Goal: Book appointment/travel/reservation

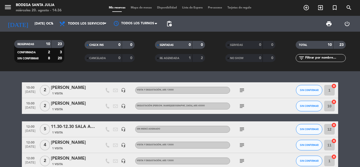
scroll to position [115, 0]
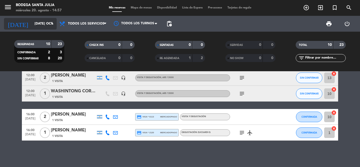
click at [37, 21] on input "[DATE] oct." at bounding box center [54, 23] width 45 height 9
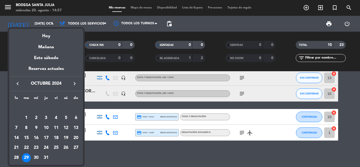
click at [72, 85] on icon "keyboard_arrow_right" at bounding box center [74, 83] width 6 height 6
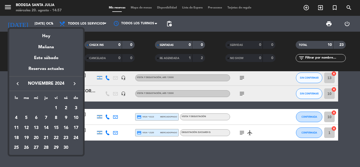
click at [72, 85] on icon "keyboard_arrow_right" at bounding box center [74, 83] width 6 height 6
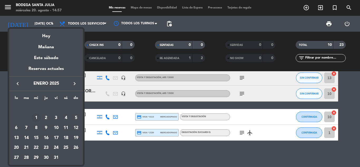
click at [36, 117] on div "1" at bounding box center [36, 117] width 9 height 9
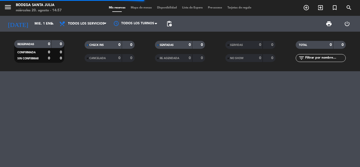
scroll to position [0, 0]
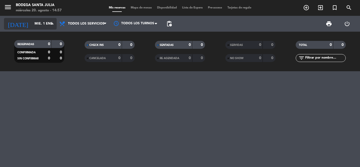
click at [43, 25] on input "mié. 1 ene." at bounding box center [54, 23] width 45 height 9
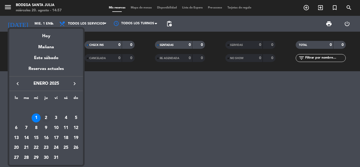
click at [47, 115] on div "2" at bounding box center [46, 117] width 9 height 9
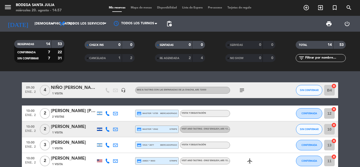
click at [246, 90] on div "subject" at bounding box center [253, 90] width 47 height 16
click at [244, 89] on icon "subject" at bounding box center [242, 90] width 6 height 6
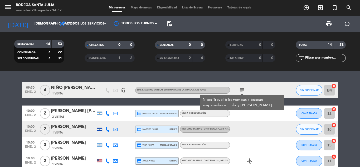
click at [244, 89] on icon "subject" at bounding box center [242, 90] width 6 height 6
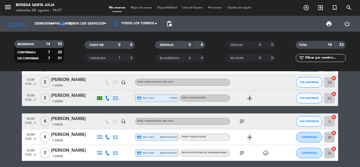
scroll to position [185, 0]
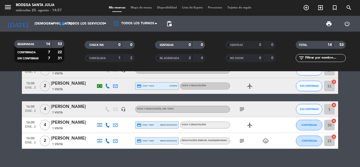
click at [244, 109] on icon "subject" at bounding box center [242, 109] width 6 height 6
click at [32, 20] on input "[DEMOGRAPHIC_DATA] 2 ene." at bounding box center [54, 23] width 45 height 9
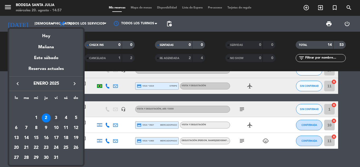
click at [56, 116] on div "3" at bounding box center [56, 117] width 9 height 9
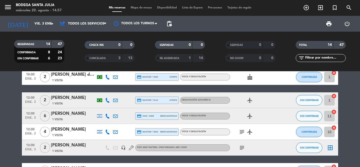
scroll to position [53, 0]
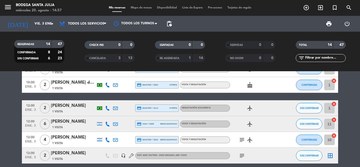
click at [238, 138] on span "subject" at bounding box center [242, 140] width 8 height 6
click at [241, 139] on icon "subject" at bounding box center [242, 140] width 6 height 6
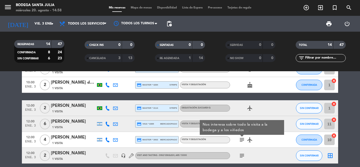
click at [241, 139] on icon "subject" at bounding box center [242, 140] width 6 height 6
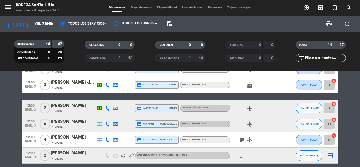
scroll to position [0, 0]
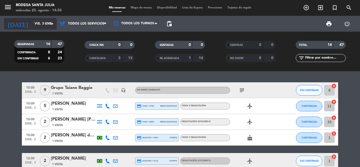
click at [32, 25] on input "vie. 3 ene." at bounding box center [54, 23] width 45 height 9
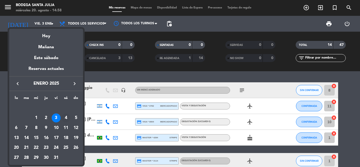
click at [68, 116] on div "4" at bounding box center [65, 117] width 9 height 9
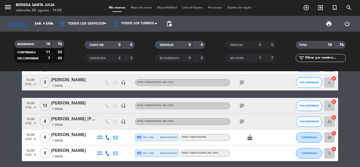
scroll to position [237, 0]
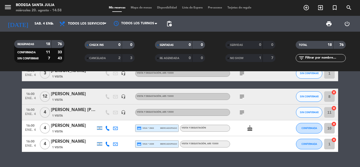
click at [240, 110] on icon "subject" at bounding box center [242, 112] width 6 height 6
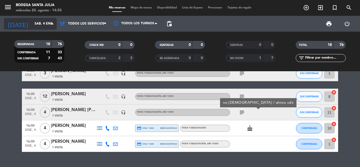
click at [38, 26] on input "sáb. 4 ene." at bounding box center [54, 23] width 45 height 9
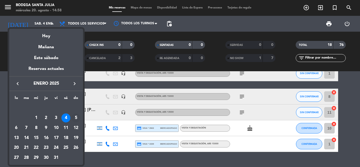
click at [75, 117] on div "5" at bounding box center [75, 117] width 9 height 9
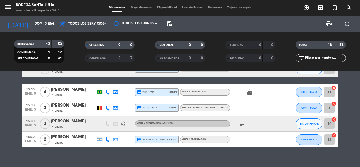
scroll to position [158, 0]
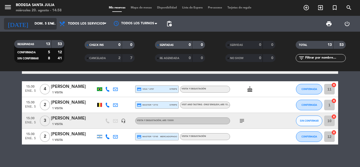
click at [52, 28] on input "dom. 5 ene." at bounding box center [54, 23] width 45 height 9
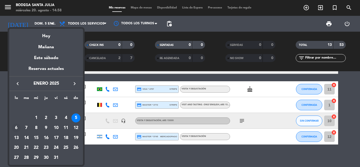
click at [16, 126] on div "6" at bounding box center [16, 127] width 9 height 9
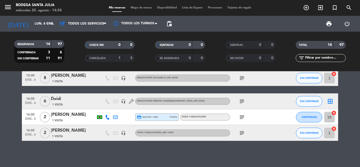
scroll to position [185, 0]
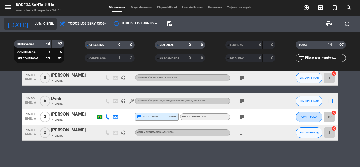
click at [32, 24] on input "lun. 6 ene." at bounding box center [54, 23] width 45 height 9
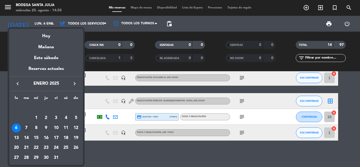
click at [27, 128] on div "7" at bounding box center [26, 127] width 9 height 9
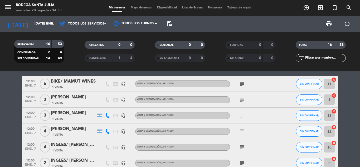
scroll to position [79, 0]
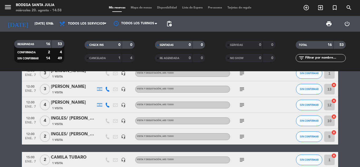
click at [240, 106] on icon "subject" at bounding box center [242, 105] width 6 height 6
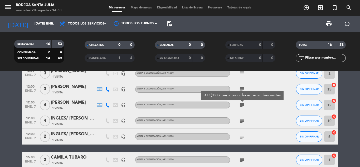
click at [242, 114] on div "subject" at bounding box center [253, 121] width 47 height 16
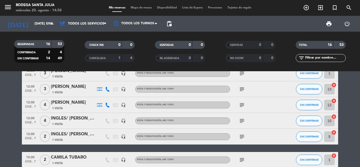
click at [242, 119] on icon "subject" at bounding box center [242, 121] width 6 height 6
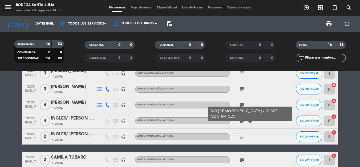
click at [242, 119] on icon "subject" at bounding box center [242, 121] width 6 height 6
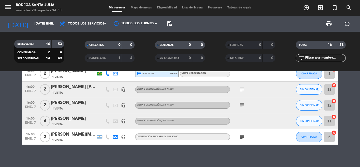
scroll to position [224, 0]
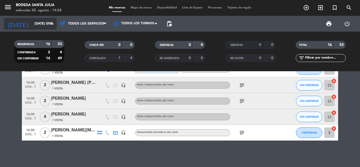
click at [32, 22] on input "[DATE] ene." at bounding box center [54, 23] width 45 height 9
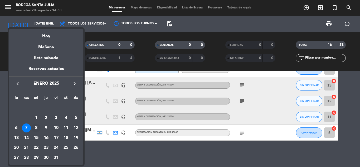
click at [37, 126] on div "8" at bounding box center [36, 127] width 9 height 9
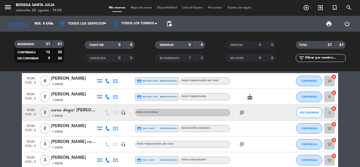
scroll to position [0, 0]
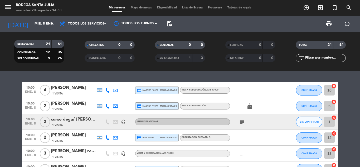
click at [244, 122] on icon "subject" at bounding box center [242, 122] width 6 height 6
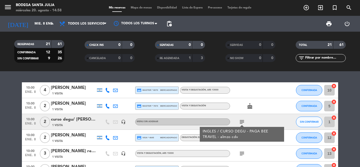
click at [244, 120] on icon "subject" at bounding box center [242, 122] width 6 height 6
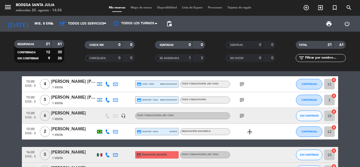
scroll to position [211, 0]
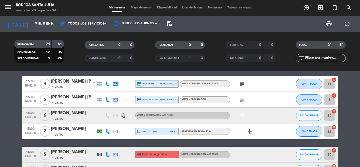
click at [244, 85] on icon "subject" at bounding box center [242, 84] width 6 height 6
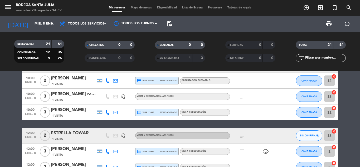
scroll to position [0, 0]
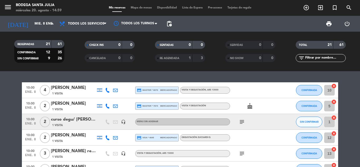
click at [242, 123] on icon "subject" at bounding box center [242, 122] width 6 height 6
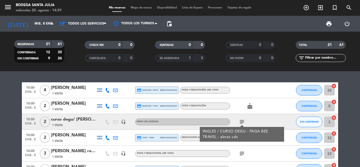
click at [242, 123] on icon "subject" at bounding box center [242, 122] width 6 height 6
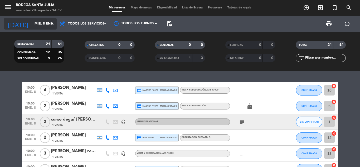
click at [45, 22] on input "mié. 8 ene." at bounding box center [54, 23] width 45 height 9
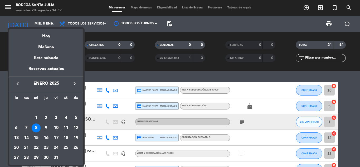
click at [47, 128] on div "9" at bounding box center [46, 127] width 9 height 9
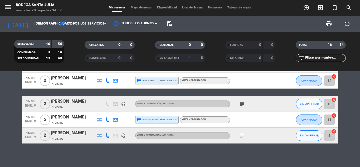
scroll to position [224, 0]
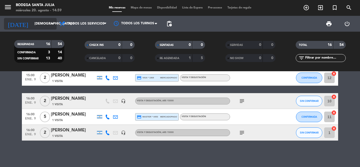
click at [32, 22] on input "[DEMOGRAPHIC_DATA] 9 ene." at bounding box center [54, 23] width 45 height 9
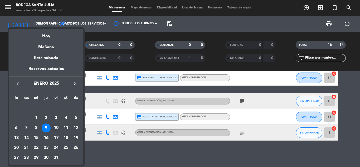
click at [58, 127] on div "10" at bounding box center [56, 127] width 9 height 9
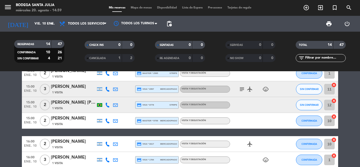
scroll to position [185, 0]
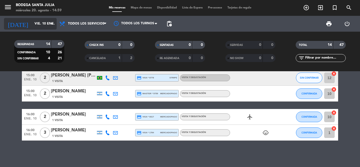
click at [33, 21] on input "vie. 10 ene." at bounding box center [54, 23] width 45 height 9
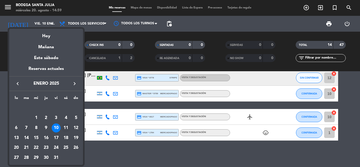
click at [66, 127] on div "11" at bounding box center [65, 127] width 9 height 9
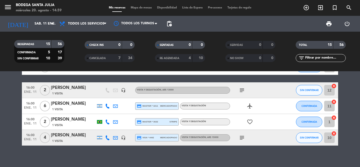
scroll to position [208, 0]
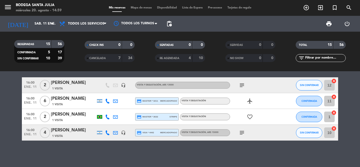
click at [240, 133] on icon "subject" at bounding box center [242, 132] width 6 height 6
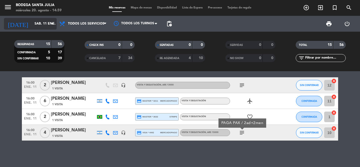
click at [48, 27] on input "sáb. 11 ene." at bounding box center [54, 23] width 45 height 9
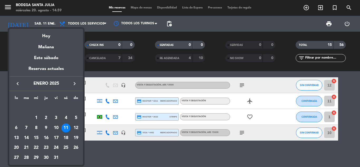
click at [78, 127] on div "12" at bounding box center [75, 127] width 9 height 9
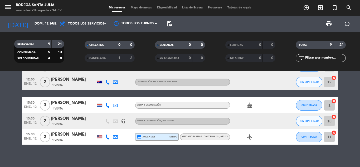
scroll to position [91, 0]
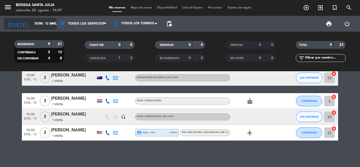
click at [39, 25] on input "dom. 12 ene." at bounding box center [54, 23] width 45 height 9
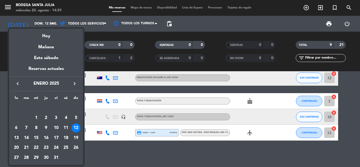
click at [14, 137] on div "13" at bounding box center [16, 137] width 9 height 9
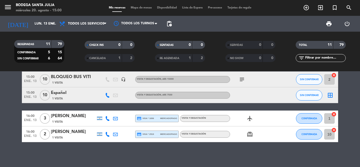
scroll to position [138, 0]
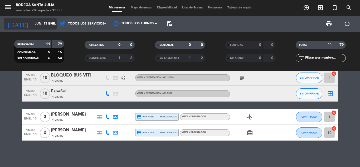
drag, startPoint x: 42, startPoint y: 21, endPoint x: 45, endPoint y: 25, distance: 4.6
click at [45, 25] on input "lun. 13 ene." at bounding box center [54, 23] width 45 height 9
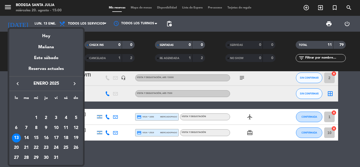
click at [30, 135] on div "14" at bounding box center [26, 137] width 9 height 9
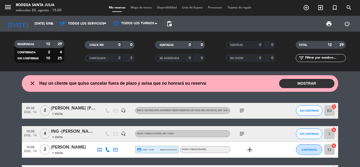
scroll to position [26, 0]
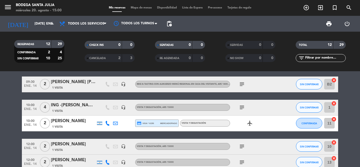
click at [240, 108] on icon "subject" at bounding box center [242, 107] width 6 height 6
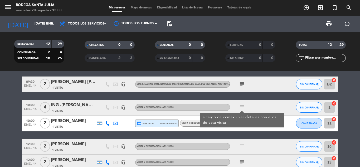
click at [240, 106] on icon "subject" at bounding box center [242, 107] width 6 height 6
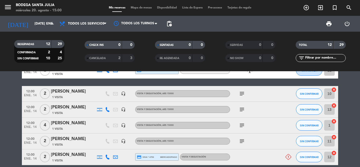
scroll to position [105, 0]
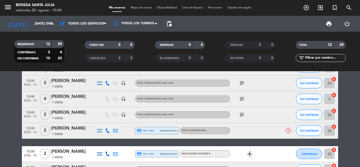
click at [241, 101] on icon "subject" at bounding box center [242, 99] width 6 height 6
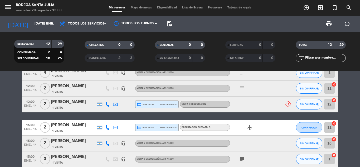
scroll to position [182, 0]
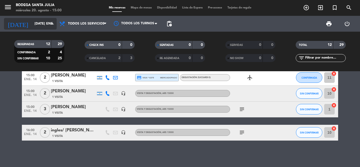
drag, startPoint x: 41, startPoint y: 23, endPoint x: 48, endPoint y: 28, distance: 8.4
click at [48, 28] on input "[DATE] ene." at bounding box center [54, 23] width 45 height 9
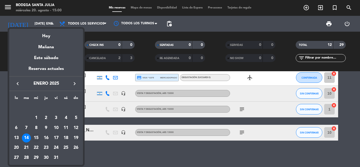
click at [37, 137] on div "15" at bounding box center [36, 137] width 9 height 9
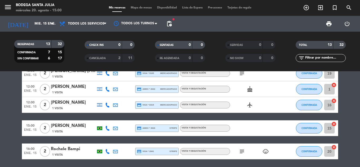
scroll to position [169, 0]
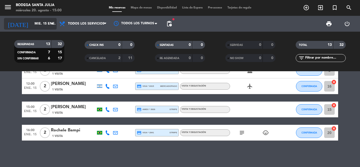
click at [34, 21] on input "mié. 15 ene." at bounding box center [54, 23] width 45 height 9
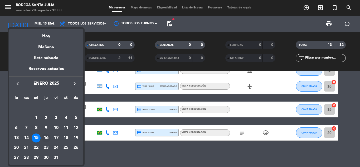
click at [48, 137] on div "16" at bounding box center [46, 137] width 9 height 9
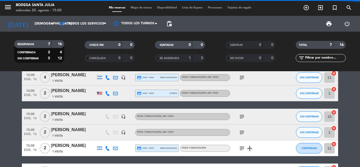
scroll to position [0, 0]
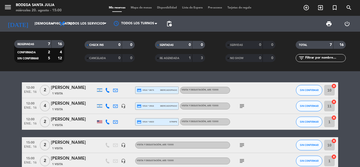
click at [242, 102] on div "subject" at bounding box center [253, 106] width 47 height 16
click at [242, 104] on icon "subject" at bounding box center [242, 106] width 6 height 6
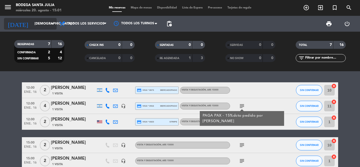
click at [33, 23] on input "[DEMOGRAPHIC_DATA] 16 ene." at bounding box center [54, 23] width 45 height 9
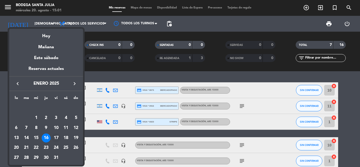
click at [54, 137] on div "17" at bounding box center [56, 137] width 9 height 9
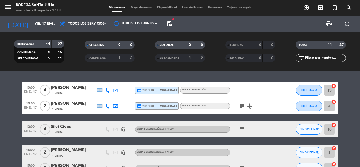
click at [240, 106] on icon "subject" at bounding box center [242, 106] width 6 height 6
click at [241, 130] on icon "subject" at bounding box center [242, 129] width 6 height 6
click at [241, 129] on icon "subject" at bounding box center [242, 129] width 6 height 6
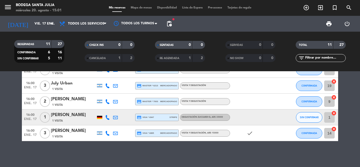
scroll to position [138, 0]
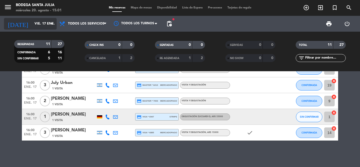
click at [32, 23] on input "vie. 17 ene." at bounding box center [54, 23] width 45 height 9
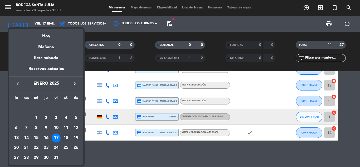
click at [67, 139] on div "18" at bounding box center [65, 137] width 9 height 9
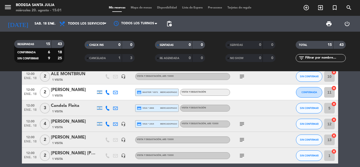
scroll to position [79, 0]
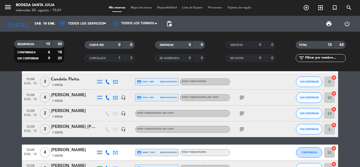
click at [241, 96] on icon "subject" at bounding box center [242, 97] width 6 height 6
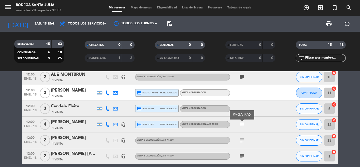
scroll to position [53, 0]
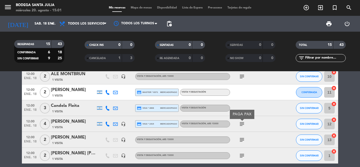
click at [242, 122] on icon "subject" at bounding box center [242, 124] width 6 height 6
click at [242, 124] on icon "subject" at bounding box center [242, 124] width 6 height 6
click at [240, 78] on icon "subject" at bounding box center [242, 76] width 6 height 6
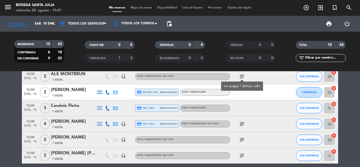
click at [242, 75] on icon "subject" at bounding box center [242, 76] width 6 height 6
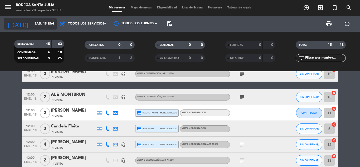
scroll to position [26, 0]
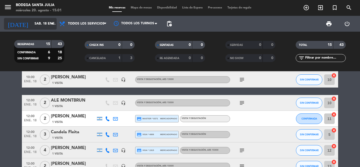
click at [40, 23] on input "sáb. 18 ene." at bounding box center [54, 23] width 45 height 9
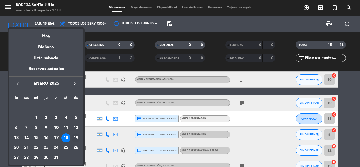
click at [77, 139] on div "19" at bounding box center [75, 137] width 9 height 9
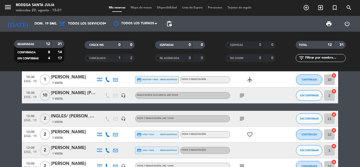
click at [241, 99] on div "subject" at bounding box center [253, 96] width 47 height 16
click at [241, 96] on icon "subject" at bounding box center [242, 95] width 6 height 6
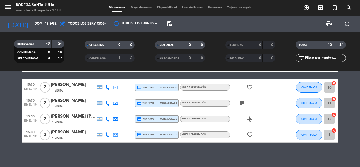
scroll to position [146, 0]
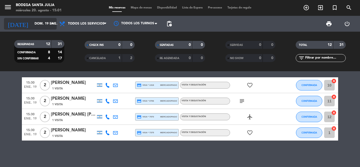
click at [35, 27] on input "dom. 19 ene." at bounding box center [54, 23] width 45 height 9
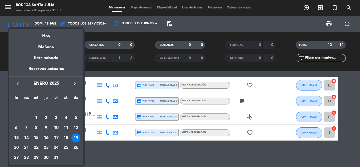
click at [18, 147] on div "20" at bounding box center [16, 147] width 9 height 9
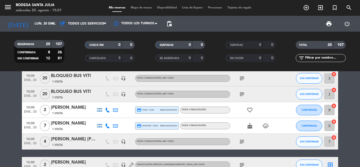
scroll to position [0, 0]
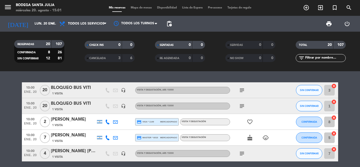
click at [241, 153] on icon "subject" at bounding box center [242, 153] width 6 height 6
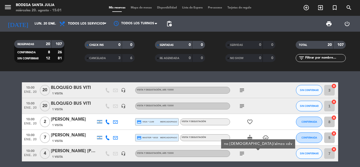
click at [241, 153] on icon "subject" at bounding box center [242, 153] width 6 height 6
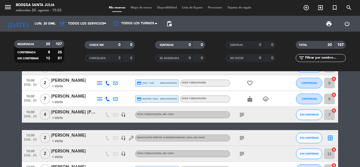
scroll to position [79, 0]
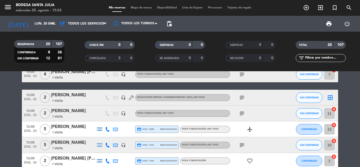
click at [241, 97] on icon "subject" at bounding box center [242, 97] width 6 height 6
click at [238, 116] on span "subject" at bounding box center [242, 113] width 8 height 6
click at [239, 115] on icon "subject" at bounding box center [242, 113] width 6 height 6
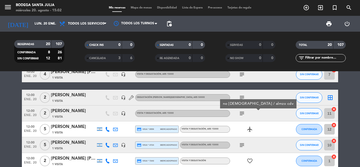
click at [241, 113] on icon "subject" at bounding box center [242, 113] width 6 height 6
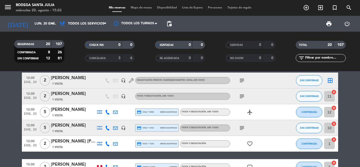
scroll to position [105, 0]
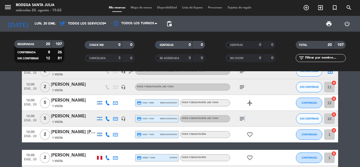
click at [244, 117] on icon "subject" at bounding box center [242, 118] width 6 height 6
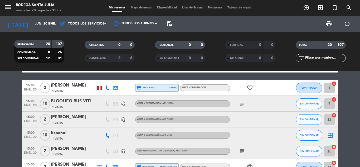
scroll to position [185, 0]
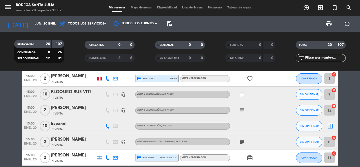
click at [243, 114] on div "subject" at bounding box center [253, 110] width 47 height 16
click at [241, 109] on icon "subject" at bounding box center [242, 110] width 6 height 6
click at [240, 141] on icon "subject" at bounding box center [242, 142] width 6 height 6
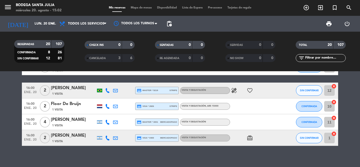
scroll to position [280, 0]
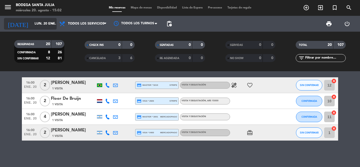
click at [50, 23] on icon "arrow_drop_down" at bounding box center [52, 24] width 6 height 6
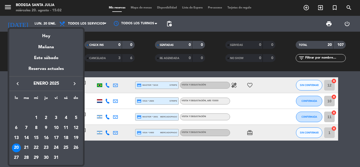
click at [24, 147] on div "21" at bounding box center [26, 147] width 9 height 9
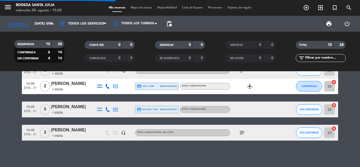
scroll to position [122, 0]
click at [241, 132] on icon "subject" at bounding box center [242, 132] width 6 height 6
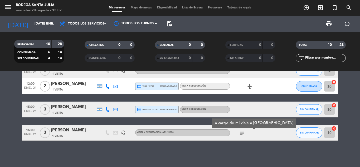
click at [241, 132] on icon "subject" at bounding box center [242, 132] width 6 height 6
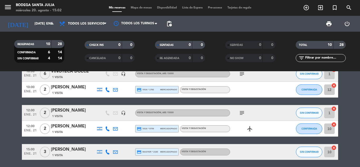
scroll to position [69, 0]
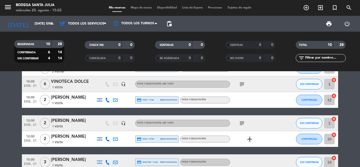
drag, startPoint x: 243, startPoint y: 122, endPoint x: 238, endPoint y: 125, distance: 5.9
click at [243, 122] on icon "subject" at bounding box center [242, 123] width 6 height 6
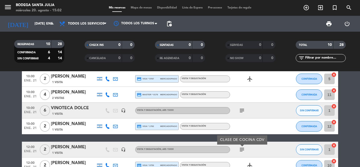
click at [242, 113] on icon "subject" at bounding box center [242, 110] width 6 height 6
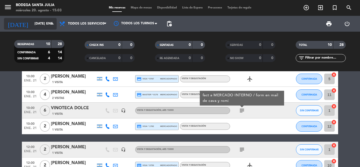
click at [32, 26] on input "[DATE] ene." at bounding box center [54, 23] width 45 height 9
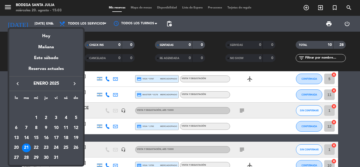
click at [20, 79] on div "keyboard_arrow_left enero 2025 keyboard_arrow_right" at bounding box center [46, 83] width 74 height 15
click at [19, 82] on icon "keyboard_arrow_left" at bounding box center [17, 83] width 6 height 6
click at [19, 83] on icon "keyboard_arrow_left" at bounding box center [17, 83] width 6 height 6
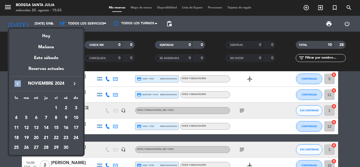
click at [18, 82] on icon "keyboard_arrow_left" at bounding box center [17, 83] width 6 height 6
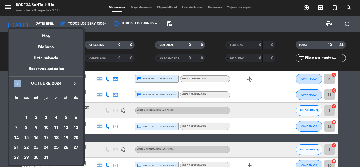
click at [18, 81] on icon "keyboard_arrow_left" at bounding box center [17, 83] width 6 height 6
click at [16, 80] on icon "keyboard_arrow_left" at bounding box center [17, 83] width 6 height 6
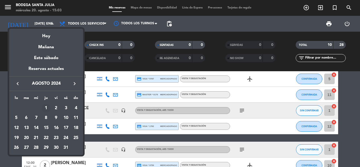
click at [45, 107] on div "1" at bounding box center [46, 108] width 9 height 9
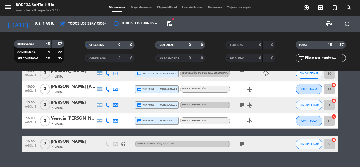
scroll to position [201, 0]
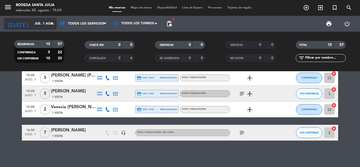
click at [35, 25] on input "jue. 1 ago." at bounding box center [54, 23] width 45 height 9
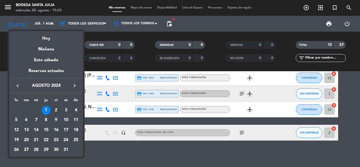
click at [54, 110] on div "2" at bounding box center [56, 110] width 9 height 9
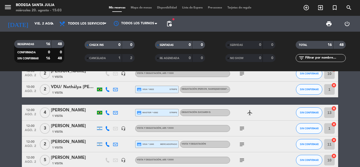
scroll to position [0, 0]
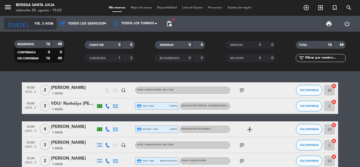
click at [39, 23] on input "vie. 2 ago." at bounding box center [54, 23] width 45 height 9
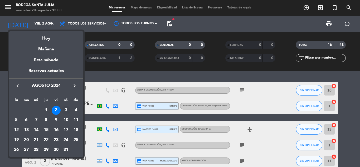
click at [68, 111] on div "3" at bounding box center [65, 110] width 9 height 9
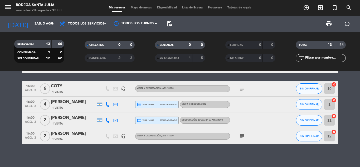
scroll to position [169, 0]
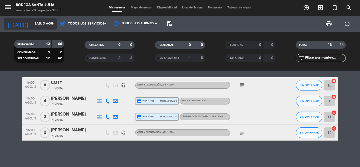
drag, startPoint x: 44, startPoint y: 30, endPoint x: 42, endPoint y: 26, distance: 5.0
click at [44, 30] on div "[DATE] sáb. 3 ago. arrow_drop_down" at bounding box center [30, 24] width 53 height 16
click at [42, 25] on input "sáb. 3 ago." at bounding box center [54, 23] width 45 height 9
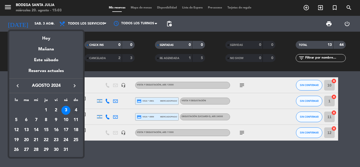
click at [74, 110] on div "4" at bounding box center [75, 110] width 9 height 9
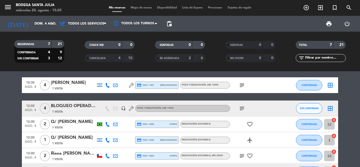
scroll to position [0, 0]
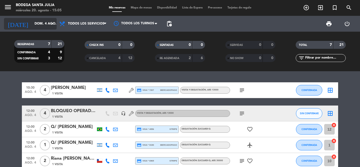
click at [45, 25] on input "dom. 4 ago." at bounding box center [54, 23] width 45 height 9
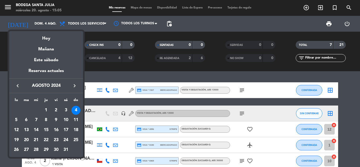
click at [18, 119] on div "5" at bounding box center [16, 119] width 9 height 9
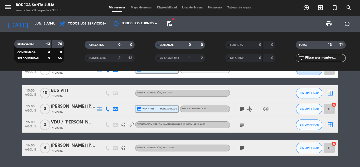
scroll to position [169, 0]
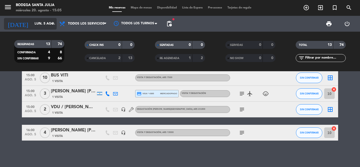
click at [34, 22] on input "lun. 5 ago." at bounding box center [54, 23] width 45 height 9
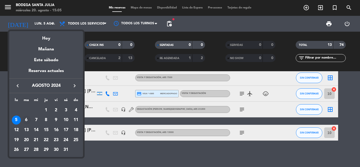
click at [28, 119] on div "6" at bounding box center [26, 119] width 9 height 9
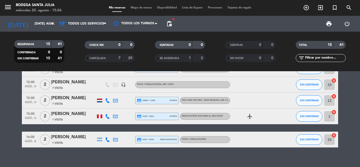
scroll to position [201, 0]
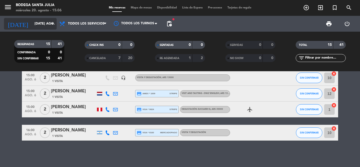
click at [32, 25] on input "[DATE] ago." at bounding box center [54, 23] width 45 height 9
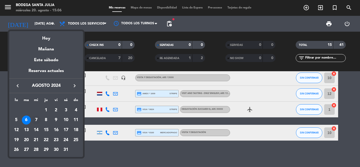
click at [36, 120] on div "7" at bounding box center [36, 119] width 9 height 9
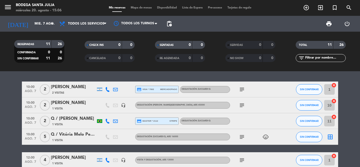
scroll to position [0, 0]
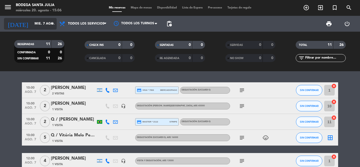
click at [38, 23] on input "mié. 7 ago." at bounding box center [54, 23] width 45 height 9
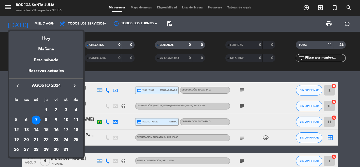
click at [47, 119] on div "8" at bounding box center [46, 119] width 9 height 9
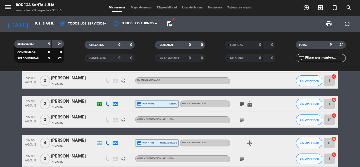
scroll to position [105, 0]
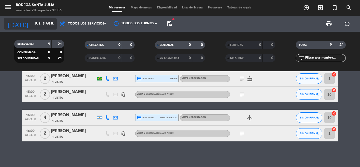
click at [44, 21] on input "jue. 8 ago." at bounding box center [54, 23] width 45 height 9
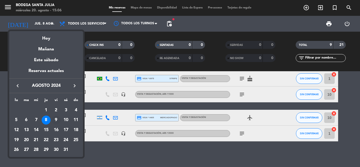
click at [54, 119] on div "9" at bounding box center [56, 119] width 9 height 9
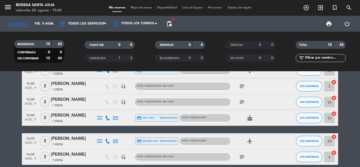
scroll to position [208, 0]
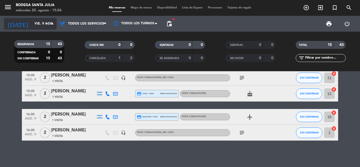
click at [38, 22] on input "vie. 9 ago." at bounding box center [54, 23] width 45 height 9
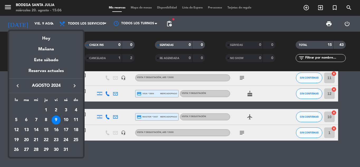
click at [66, 120] on div "10" at bounding box center [65, 119] width 9 height 9
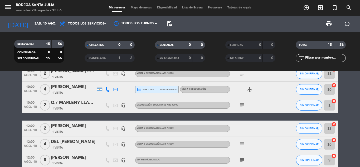
scroll to position [0, 0]
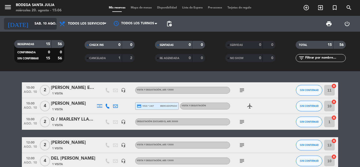
click at [32, 22] on input "sáb. 10 ago." at bounding box center [54, 23] width 45 height 9
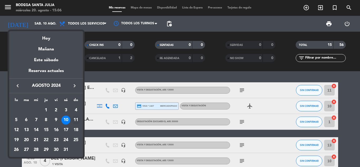
click at [75, 118] on div "11" at bounding box center [75, 119] width 9 height 9
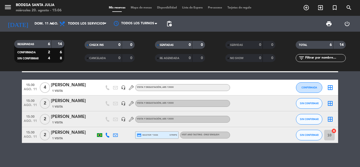
scroll to position [44, 0]
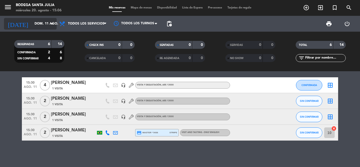
click at [33, 26] on input "dom. 11 ago." at bounding box center [54, 23] width 45 height 9
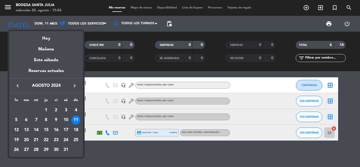
click at [15, 132] on div "12" at bounding box center [16, 129] width 9 height 9
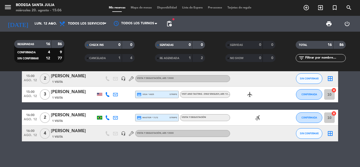
scroll to position [224, 0]
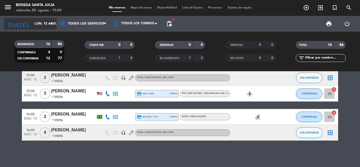
click at [35, 18] on div "[DATE] lun. 12 ago. arrow_drop_down" at bounding box center [30, 24] width 53 height 12
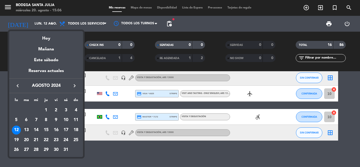
click at [29, 128] on div "13" at bounding box center [26, 129] width 9 height 9
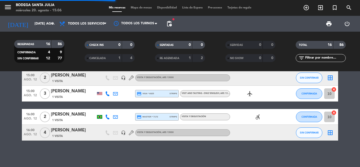
scroll to position [169, 0]
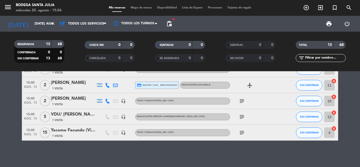
click at [242, 133] on icon "subject" at bounding box center [242, 132] width 6 height 6
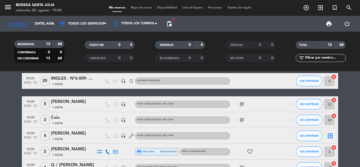
scroll to position [0, 0]
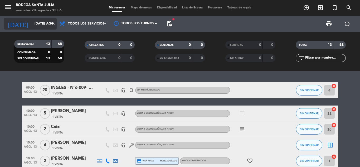
click at [45, 22] on input "[DATE] ago." at bounding box center [54, 23] width 45 height 9
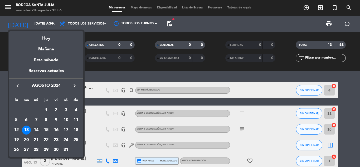
click at [36, 127] on div "14" at bounding box center [36, 129] width 9 height 9
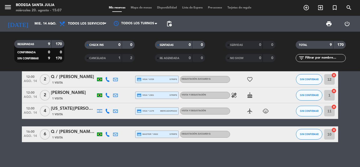
scroll to position [106, 0]
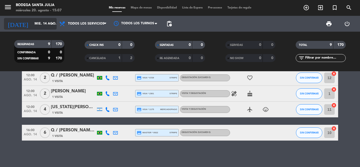
click at [42, 27] on input "mié. 14 ago." at bounding box center [54, 23] width 45 height 9
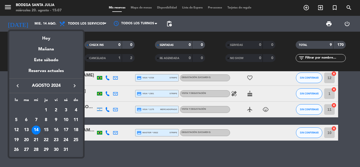
click at [45, 131] on div "15" at bounding box center [46, 129] width 9 height 9
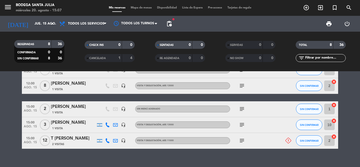
scroll to position [104, 0]
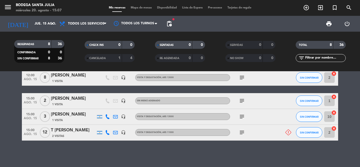
click at [241, 133] on icon "subject" at bounding box center [242, 132] width 6 height 6
click at [240, 133] on icon "subject" at bounding box center [242, 132] width 6 height 6
click at [32, 23] on input "jue. 15 ago." at bounding box center [54, 23] width 45 height 9
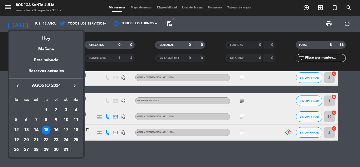
click at [56, 129] on div "16" at bounding box center [56, 129] width 9 height 9
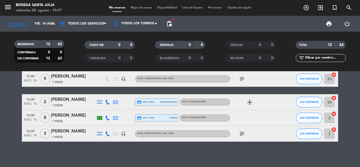
scroll to position [161, 0]
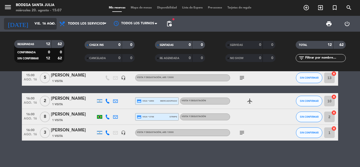
click at [32, 25] on input "vie. 16 ago." at bounding box center [54, 23] width 45 height 9
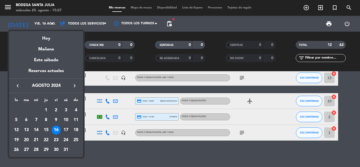
click at [65, 128] on div "17" at bounding box center [65, 129] width 9 height 9
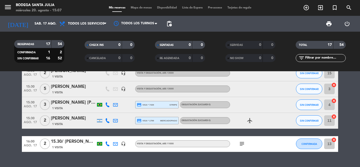
scroll to position [261, 0]
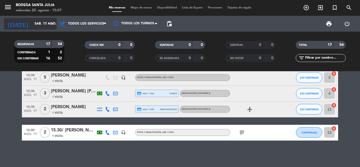
click at [38, 21] on input "sáb. 17 ago." at bounding box center [54, 23] width 45 height 9
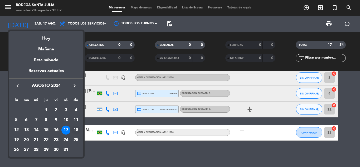
click at [76, 128] on div "18" at bounding box center [75, 129] width 9 height 9
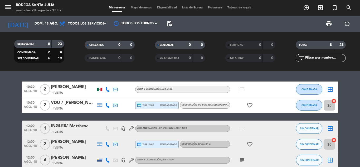
scroll to position [0, 0]
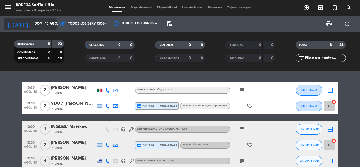
click at [43, 25] on input "dom. 18 ago." at bounding box center [54, 23] width 45 height 9
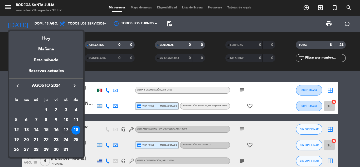
click at [65, 130] on div "17" at bounding box center [65, 129] width 9 height 9
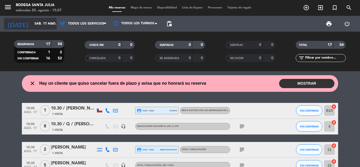
click at [39, 25] on input "sáb. 17 ago." at bounding box center [54, 23] width 45 height 9
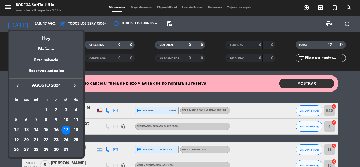
click at [16, 139] on div "19" at bounding box center [16, 139] width 9 height 9
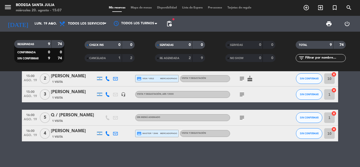
scroll to position [106, 0]
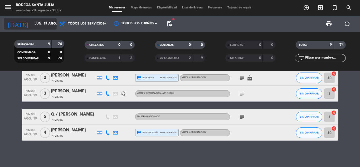
click at [51, 26] on icon "arrow_drop_down" at bounding box center [52, 24] width 6 height 6
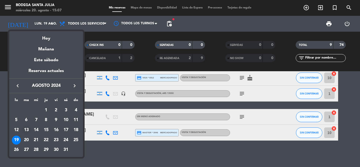
click at [25, 134] on div "13" at bounding box center [26, 129] width 9 height 9
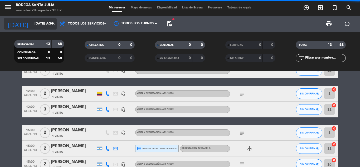
click at [32, 24] on input "[DATE] ago." at bounding box center [54, 23] width 45 height 9
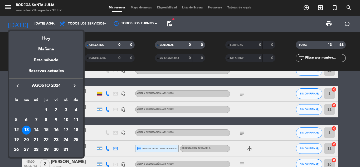
click at [26, 142] on div "20" at bounding box center [26, 139] width 9 height 9
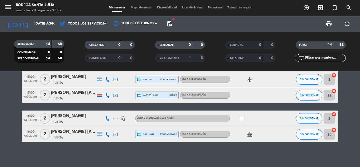
scroll to position [193, 0]
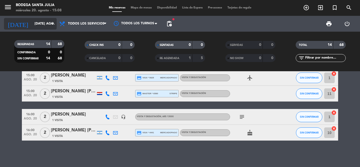
click at [32, 25] on input "[DATE] ago." at bounding box center [54, 23] width 45 height 9
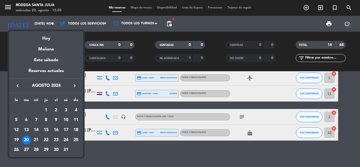
click at [37, 138] on div "21" at bounding box center [36, 139] width 9 height 9
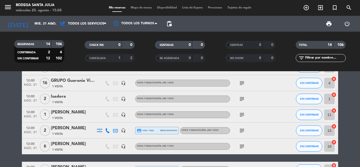
scroll to position [114, 0]
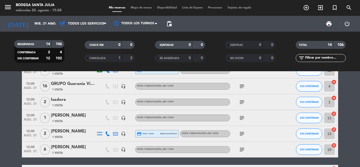
click at [247, 151] on div "subject" at bounding box center [253, 150] width 47 height 16
click at [244, 150] on icon "subject" at bounding box center [242, 149] width 6 height 6
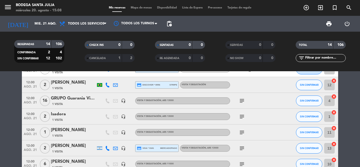
scroll to position [87, 0]
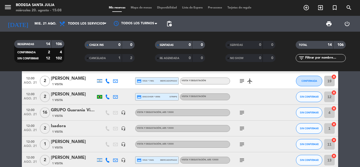
click at [242, 112] on icon "subject" at bounding box center [242, 112] width 6 height 6
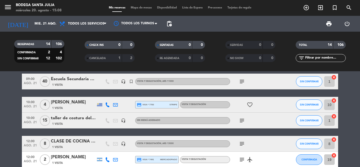
scroll to position [8, 0]
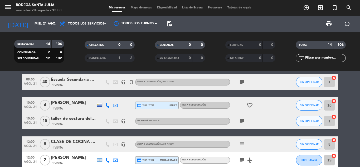
click at [242, 142] on icon "subject" at bounding box center [242, 144] width 6 height 6
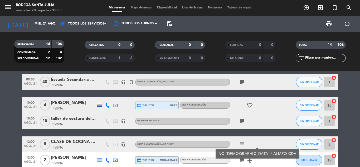
click at [242, 142] on icon "subject" at bounding box center [242, 144] width 6 height 6
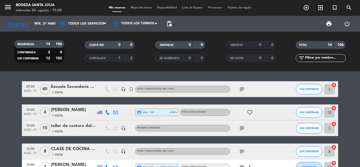
scroll to position [0, 0]
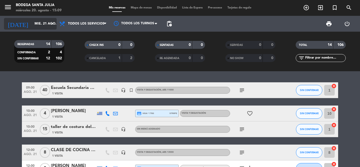
click at [32, 27] on input "mié. 21 ago." at bounding box center [54, 23] width 45 height 9
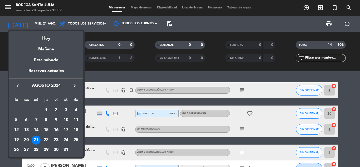
click at [76, 86] on icon "keyboard_arrow_right" at bounding box center [74, 86] width 6 height 6
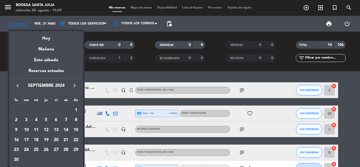
click at [76, 86] on icon "keyboard_arrow_right" at bounding box center [74, 86] width 6 height 6
click at [77, 131] on div "13" at bounding box center [75, 129] width 9 height 9
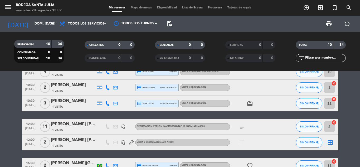
scroll to position [26, 0]
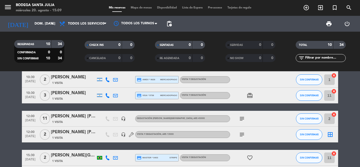
click at [243, 134] on icon "subject" at bounding box center [242, 134] width 6 height 6
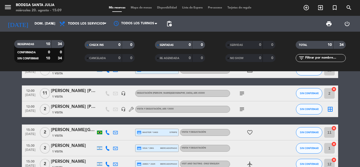
scroll to position [53, 0]
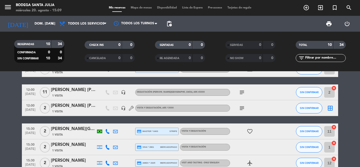
click at [240, 109] on icon "subject" at bounding box center [242, 108] width 6 height 6
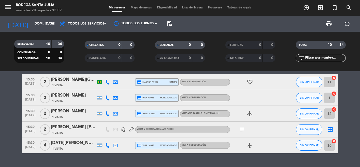
scroll to position [115, 0]
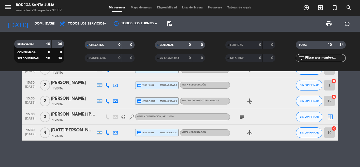
click at [241, 117] on icon "subject" at bounding box center [242, 117] width 6 height 6
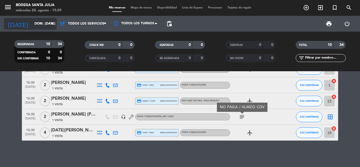
click at [32, 27] on input "dom. [DATE]" at bounding box center [54, 23] width 45 height 9
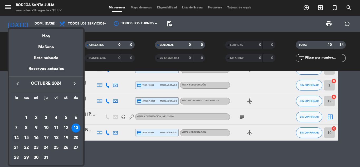
click at [15, 137] on div "14" at bounding box center [16, 137] width 9 height 9
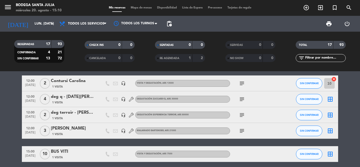
scroll to position [158, 0]
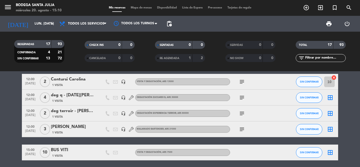
click at [245, 82] on icon "subject" at bounding box center [242, 82] width 6 height 6
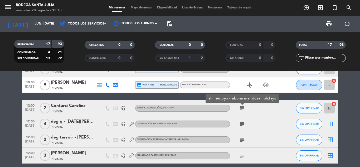
click at [241, 144] on div "subject" at bounding box center [253, 140] width 47 height 16
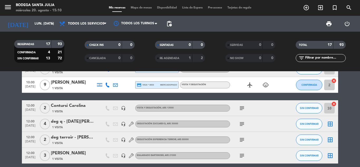
click at [241, 142] on icon "subject" at bounding box center [242, 140] width 6 height 6
click at [242, 142] on icon "subject" at bounding box center [242, 140] width 6 height 6
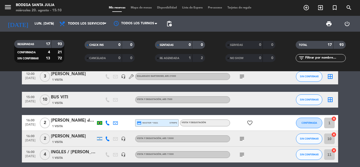
scroll to position [233, 0]
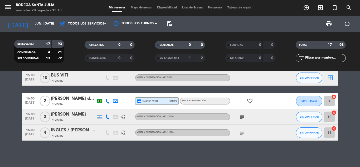
click at [244, 114] on icon "subject" at bounding box center [242, 117] width 6 height 6
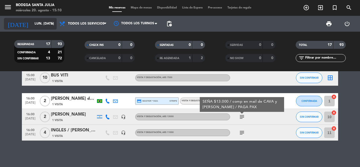
click at [43, 23] on input "lun. [DATE]" at bounding box center [54, 23] width 45 height 9
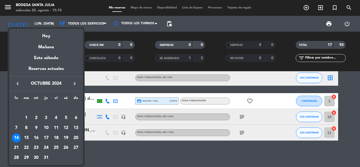
click at [26, 136] on div "15" at bounding box center [26, 137] width 9 height 9
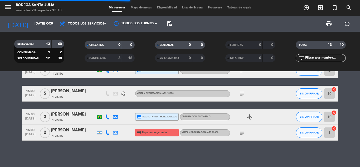
scroll to position [169, 0]
click at [239, 131] on icon "subject" at bounding box center [242, 132] width 6 height 6
click at [239, 130] on icon "subject" at bounding box center [242, 132] width 6 height 6
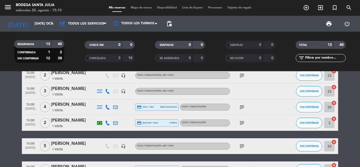
scroll to position [117, 0]
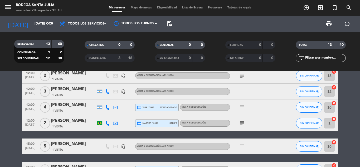
click at [242, 124] on icon "subject" at bounding box center [242, 123] width 6 height 6
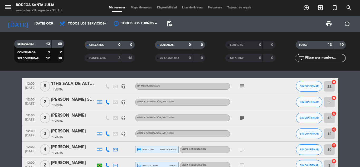
scroll to position [64, 0]
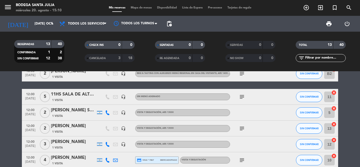
click at [242, 126] on icon "subject" at bounding box center [242, 128] width 6 height 6
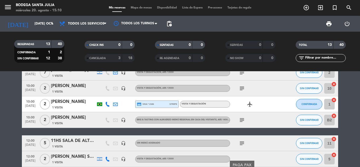
scroll to position [11, 0]
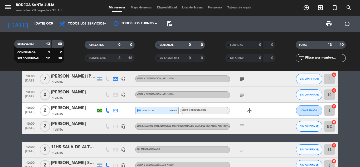
click at [242, 126] on icon "subject" at bounding box center [242, 126] width 6 height 6
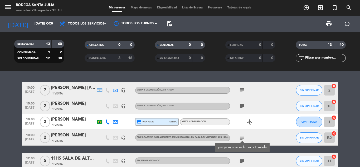
click at [241, 106] on icon "subject" at bounding box center [242, 106] width 6 height 6
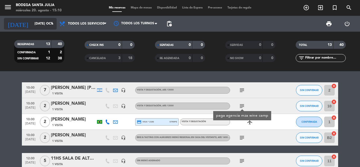
click at [37, 21] on input "[DATE] oct." at bounding box center [54, 23] width 45 height 9
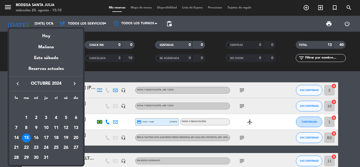
click at [37, 137] on div "16" at bounding box center [36, 137] width 9 height 9
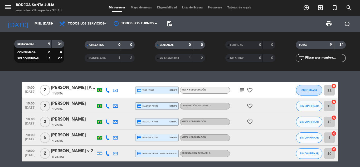
click at [242, 90] on icon "subject" at bounding box center [242, 90] width 6 height 6
click at [243, 90] on icon "subject" at bounding box center [242, 90] width 6 height 6
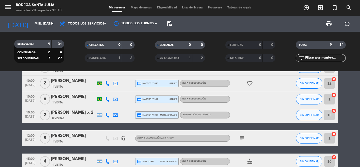
scroll to position [79, 0]
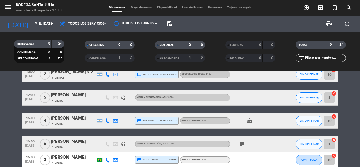
click at [241, 98] on icon "subject" at bounding box center [242, 97] width 6 height 6
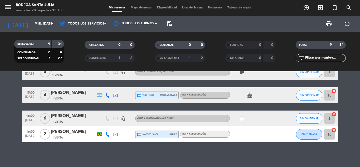
scroll to position [106, 0]
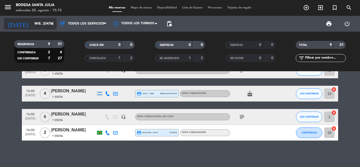
click at [34, 22] on input "mié. [DATE]" at bounding box center [54, 23] width 45 height 9
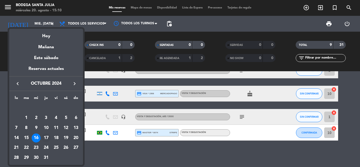
click at [45, 138] on div "17" at bounding box center [46, 137] width 9 height 9
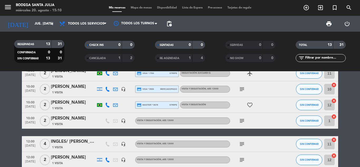
scroll to position [26, 0]
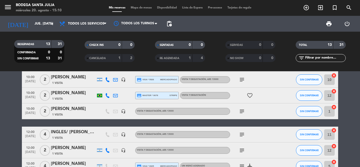
click at [240, 82] on icon "subject" at bounding box center [242, 79] width 6 height 6
click at [241, 80] on icon "subject" at bounding box center [242, 79] width 6 height 6
click at [241, 111] on icon "subject" at bounding box center [242, 111] width 6 height 6
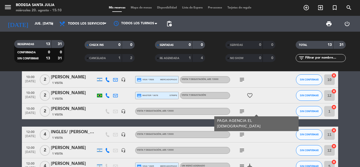
click at [241, 110] on icon "subject" at bounding box center [242, 111] width 6 height 6
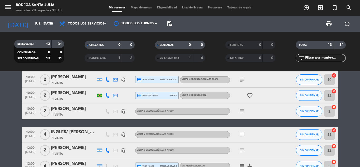
scroll to position [53, 0]
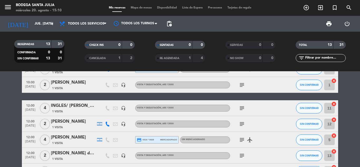
click at [243, 123] on icon "subject" at bounding box center [242, 124] width 6 height 6
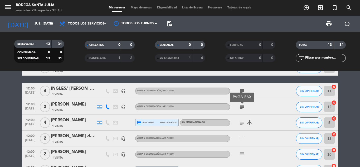
scroll to position [79, 0]
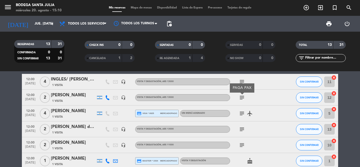
click at [241, 128] on icon "subject" at bounding box center [242, 129] width 6 height 6
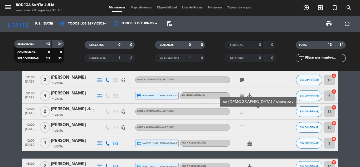
scroll to position [105, 0]
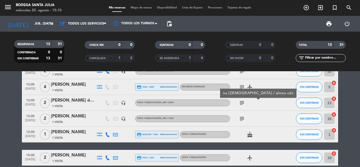
click at [239, 118] on span "subject" at bounding box center [242, 118] width 8 height 6
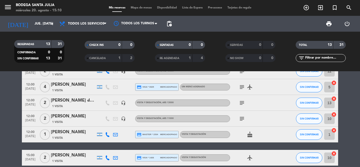
click at [240, 118] on icon "subject" at bounding box center [242, 118] width 6 height 6
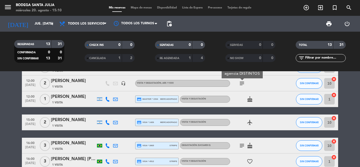
scroll to position [158, 0]
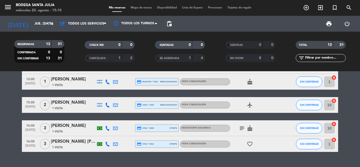
click at [241, 127] on icon "subject" at bounding box center [242, 128] width 6 height 6
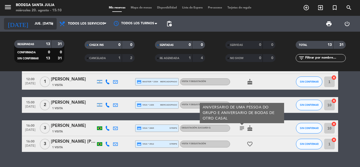
click at [32, 25] on input "jue. [DATE]" at bounding box center [54, 23] width 45 height 9
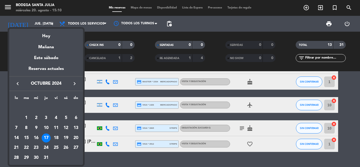
click at [55, 138] on div "18" at bounding box center [56, 137] width 9 height 9
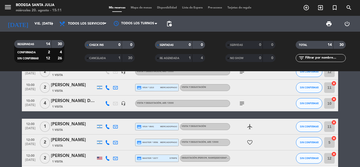
scroll to position [0, 0]
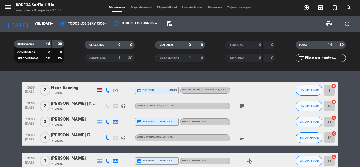
click at [241, 105] on icon "subject" at bounding box center [242, 106] width 6 height 6
click at [244, 137] on icon "subject" at bounding box center [242, 137] width 6 height 6
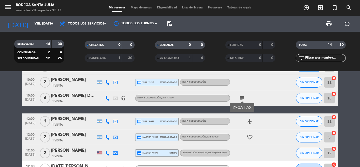
scroll to position [53, 0]
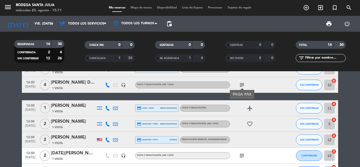
click at [242, 152] on icon "subject" at bounding box center [242, 155] width 6 height 6
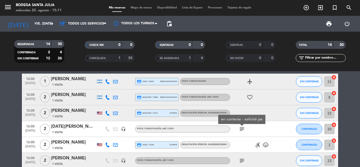
scroll to position [105, 0]
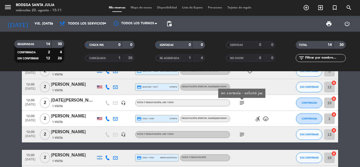
click at [240, 134] on icon "subject" at bounding box center [242, 134] width 6 height 6
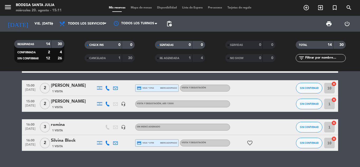
scroll to position [185, 0]
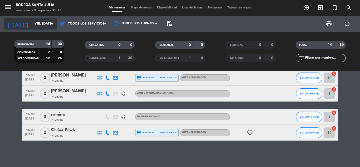
click at [38, 25] on input "vie. [DATE]" at bounding box center [54, 23] width 45 height 9
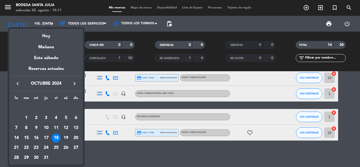
click at [65, 138] on div "19" at bounding box center [65, 137] width 9 height 9
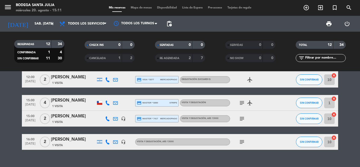
scroll to position [154, 0]
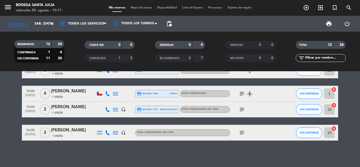
click at [243, 132] on icon "subject" at bounding box center [242, 132] width 6 height 6
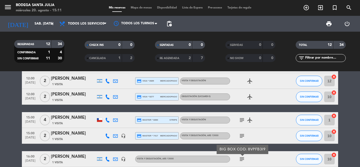
click at [242, 135] on icon "subject" at bounding box center [242, 136] width 6 height 6
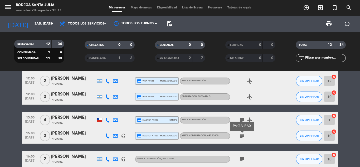
click at [242, 135] on icon "subject" at bounding box center [242, 136] width 6 height 6
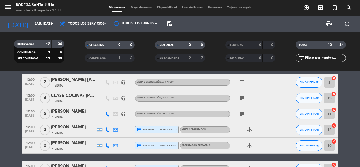
scroll to position [48, 0]
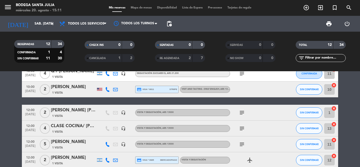
click at [242, 146] on icon "subject" at bounding box center [242, 144] width 6 height 6
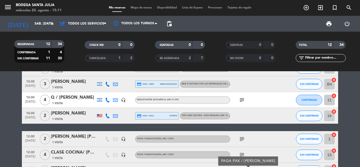
click at [242, 142] on div "subject" at bounding box center [253, 139] width 47 height 16
click at [243, 138] on icon "subject" at bounding box center [242, 139] width 6 height 6
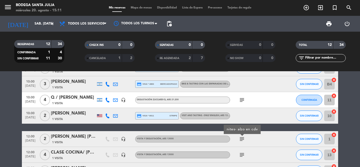
click at [243, 138] on icon "subject" at bounding box center [242, 139] width 6 height 6
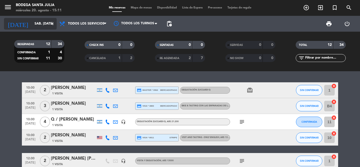
click at [45, 26] on input "sáb. [DATE]" at bounding box center [54, 23] width 45 height 9
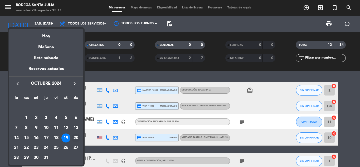
click at [77, 137] on div "20" at bounding box center [75, 137] width 9 height 9
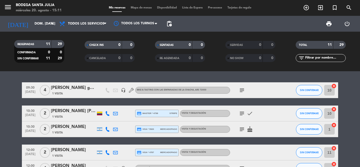
click at [244, 112] on icon "subject" at bounding box center [242, 113] width 6 height 6
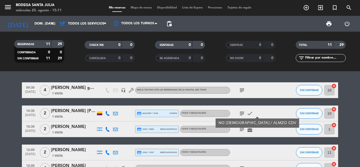
click at [244, 112] on icon "subject" at bounding box center [242, 113] width 6 height 6
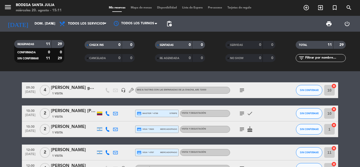
click at [240, 130] on icon "subject" at bounding box center [242, 129] width 6 height 6
click at [240, 128] on icon "subject" at bounding box center [242, 129] width 6 height 6
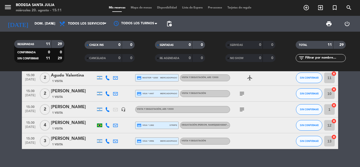
scroll to position [132, 0]
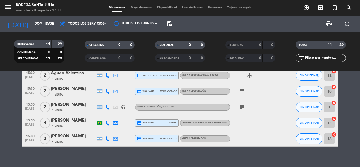
click at [241, 93] on icon "subject" at bounding box center [242, 91] width 6 height 6
click at [241, 105] on icon "subject" at bounding box center [242, 107] width 6 height 6
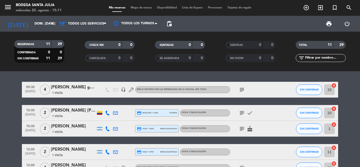
scroll to position [0, 0]
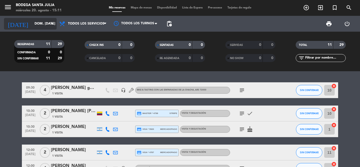
click at [50, 28] on input "dom. [DATE]" at bounding box center [54, 23] width 45 height 9
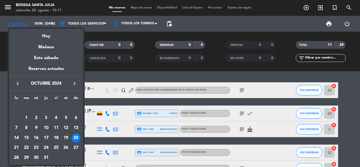
click at [14, 146] on div "21" at bounding box center [16, 147] width 9 height 9
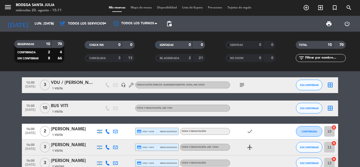
scroll to position [105, 0]
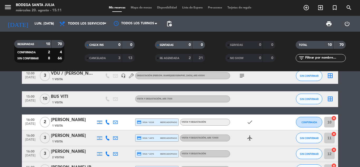
click at [240, 76] on icon "subject" at bounding box center [242, 75] width 6 height 6
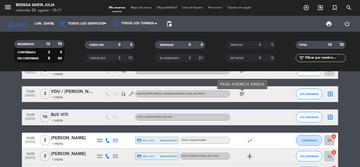
scroll to position [79, 0]
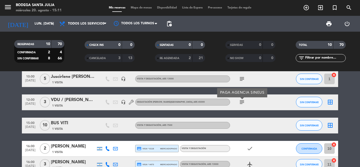
click at [241, 101] on icon "subject" at bounding box center [242, 102] width 6 height 6
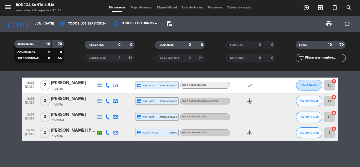
scroll to position [143, 0]
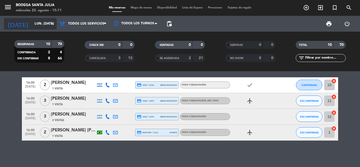
click at [32, 20] on input "lun. [DATE]" at bounding box center [54, 23] width 45 height 9
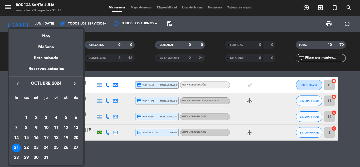
click at [27, 146] on div "22" at bounding box center [26, 147] width 9 height 9
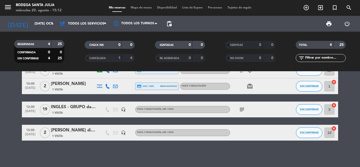
scroll to position [0, 0]
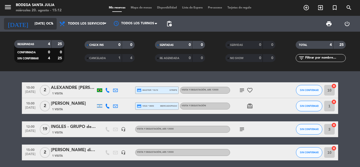
click at [32, 18] on div "[DATE] [DATE] oct. arrow_drop_down" at bounding box center [30, 24] width 53 height 12
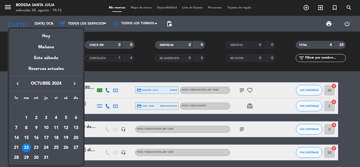
click at [36, 145] on div "23" at bounding box center [36, 147] width 9 height 9
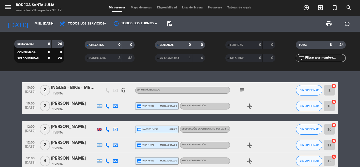
click at [241, 90] on icon "subject" at bounding box center [242, 90] width 6 height 6
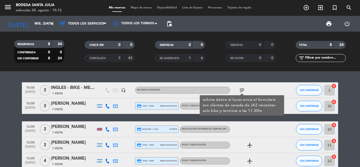
click at [241, 90] on icon "subject" at bounding box center [242, 90] width 6 height 6
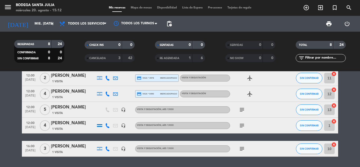
scroll to position [79, 0]
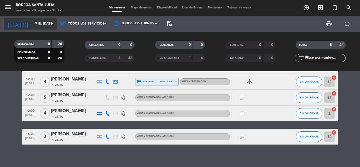
click at [30, 29] on div "[DATE] mié. [DATE] arrow_drop_down" at bounding box center [30, 24] width 53 height 12
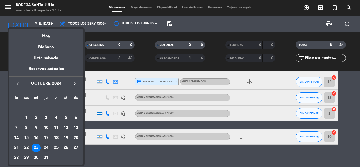
click at [46, 147] on div "24" at bounding box center [46, 147] width 9 height 9
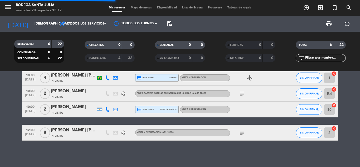
scroll to position [44, 0]
click at [241, 94] on icon "subject" at bounding box center [242, 93] width 6 height 6
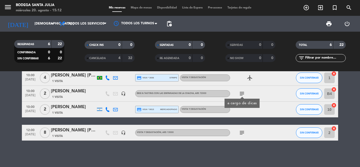
click at [241, 94] on icon "subject" at bounding box center [242, 93] width 6 height 6
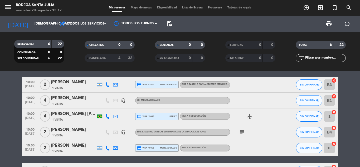
scroll to position [0, 0]
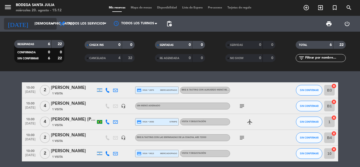
click at [32, 22] on input "[DEMOGRAPHIC_DATA] [DATE]" at bounding box center [54, 23] width 45 height 9
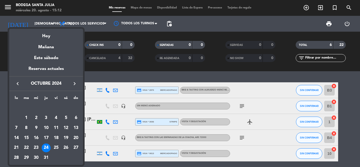
click at [56, 147] on div "25" at bounding box center [56, 147] width 9 height 9
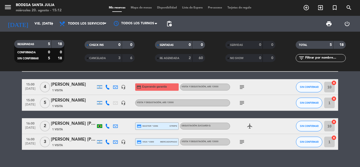
scroll to position [36, 0]
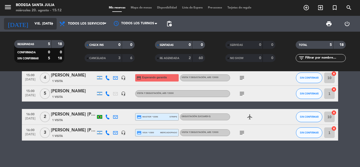
click at [38, 22] on input "vie. [DATE]" at bounding box center [54, 23] width 45 height 9
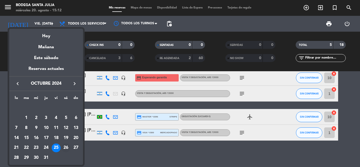
click at [67, 146] on div "26" at bounding box center [65, 147] width 9 height 9
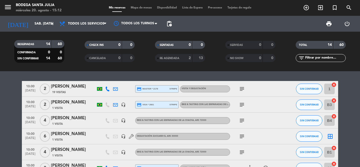
scroll to position [0, 0]
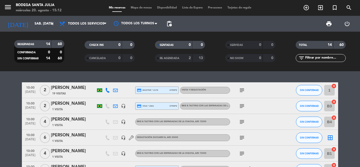
click at [237, 89] on div "subject" at bounding box center [253, 90] width 47 height 16
click at [241, 89] on icon "subject" at bounding box center [242, 90] width 6 height 6
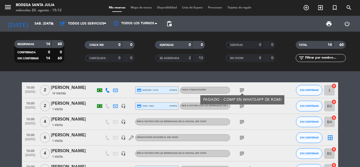
click at [241, 89] on icon "subject" at bounding box center [242, 90] width 6 height 6
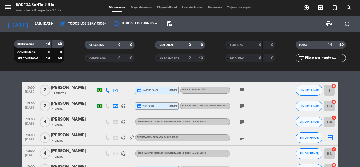
click at [241, 105] on icon "subject" at bounding box center [242, 106] width 6 height 6
click at [238, 122] on span "subject" at bounding box center [242, 122] width 8 height 6
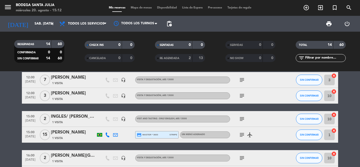
scroll to position [158, 0]
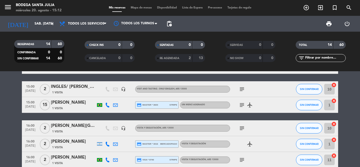
click at [239, 89] on icon "subject" at bounding box center [242, 89] width 6 height 6
click at [241, 128] on icon "subject" at bounding box center [242, 128] width 6 height 6
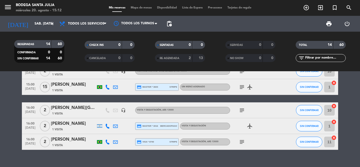
scroll to position [185, 0]
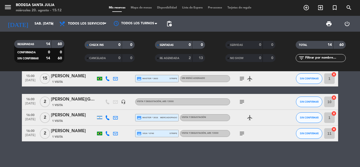
click at [247, 133] on div "subject" at bounding box center [253, 133] width 47 height 16
click at [245, 133] on span "subject" at bounding box center [242, 133] width 8 height 6
click at [244, 132] on icon "subject" at bounding box center [242, 133] width 6 height 6
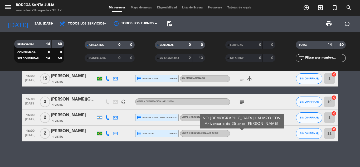
click at [244, 132] on icon "subject" at bounding box center [242, 133] width 6 height 6
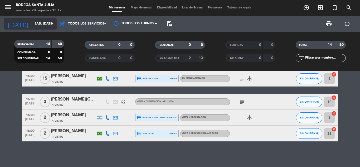
click at [32, 24] on input "sáb. [DATE]" at bounding box center [54, 23] width 45 height 9
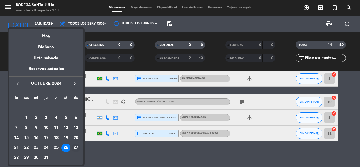
click at [76, 148] on div "27" at bounding box center [75, 147] width 9 height 9
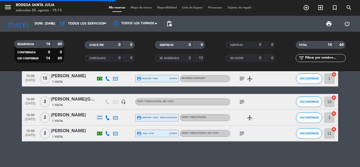
scroll to position [178, 0]
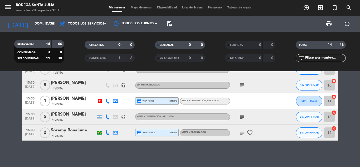
click at [245, 133] on icon "subject" at bounding box center [242, 132] width 6 height 6
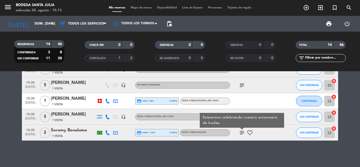
click at [241, 132] on icon "subject" at bounding box center [242, 132] width 6 height 6
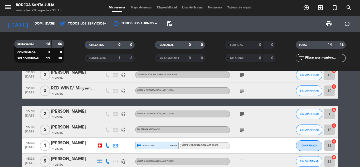
scroll to position [125, 0]
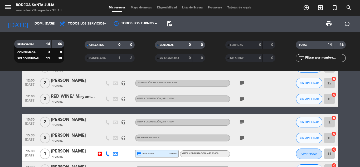
click at [242, 124] on icon "subject" at bounding box center [242, 122] width 6 height 6
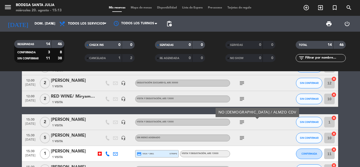
click at [242, 124] on icon "subject" at bounding box center [242, 122] width 6 height 6
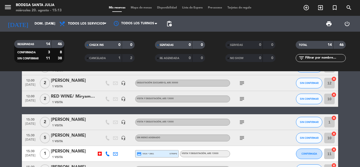
click at [241, 98] on icon "subject" at bounding box center [242, 99] width 6 height 6
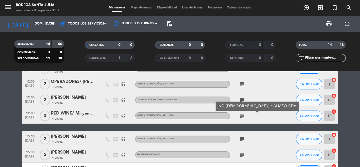
scroll to position [99, 0]
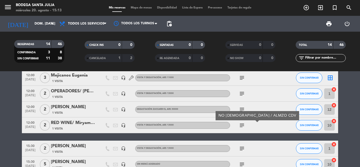
click at [243, 108] on icon "subject" at bounding box center [242, 109] width 6 height 6
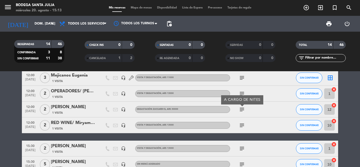
click at [243, 109] on icon "subject" at bounding box center [242, 109] width 6 height 6
click at [243, 93] on icon "subject" at bounding box center [242, 93] width 6 height 6
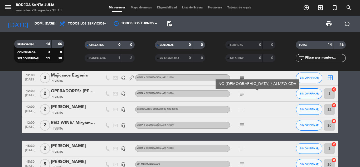
click at [243, 94] on icon "subject" at bounding box center [242, 93] width 6 height 6
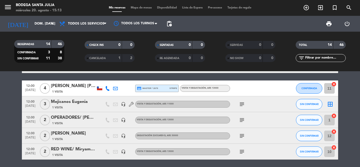
scroll to position [0, 0]
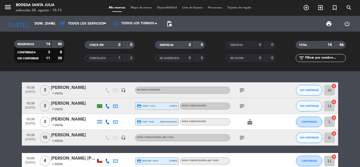
click at [240, 106] on icon "subject" at bounding box center [242, 106] width 6 height 6
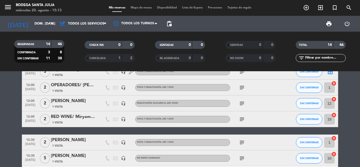
scroll to position [105, 0]
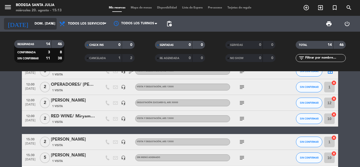
click at [38, 20] on input "dom. [DATE]" at bounding box center [54, 23] width 45 height 9
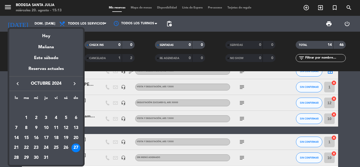
click at [15, 156] on div "28" at bounding box center [16, 157] width 9 height 9
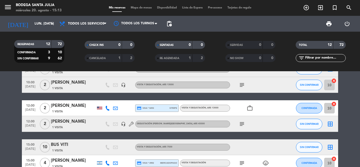
scroll to position [0, 0]
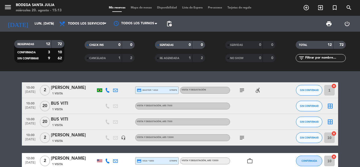
click at [245, 89] on icon "subject" at bounding box center [242, 90] width 6 height 6
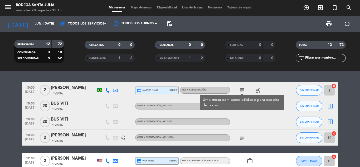
click at [245, 89] on icon "subject" at bounding box center [242, 90] width 6 height 6
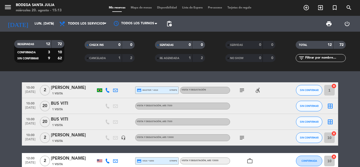
click at [243, 137] on icon "subject" at bounding box center [242, 137] width 6 height 6
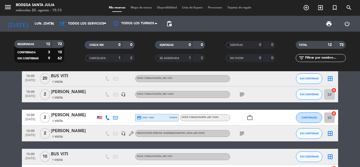
scroll to position [53, 0]
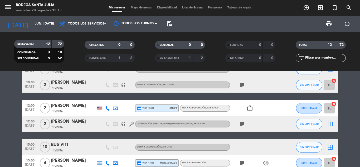
click at [242, 125] on icon "subject" at bounding box center [242, 124] width 6 height 6
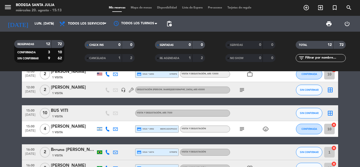
scroll to position [75, 0]
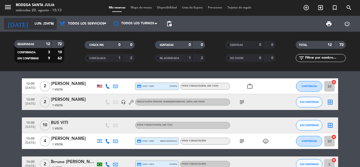
click at [36, 24] on input "lun. [DATE]" at bounding box center [54, 23] width 45 height 9
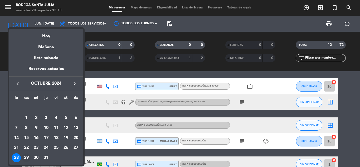
click at [27, 156] on div "29" at bounding box center [26, 157] width 9 height 9
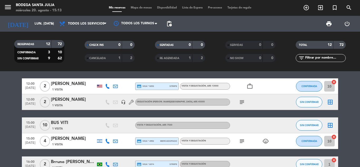
type input "[DATE] oct."
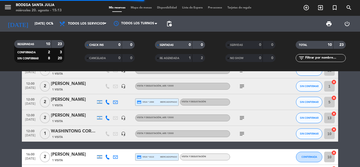
scroll to position [0, 0]
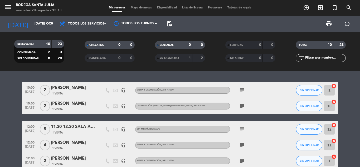
drag, startPoint x: 242, startPoint y: 87, endPoint x: 243, endPoint y: 91, distance: 4.8
click at [242, 89] on icon "subject" at bounding box center [242, 90] width 6 height 6
